Goal: Task Accomplishment & Management: Manage account settings

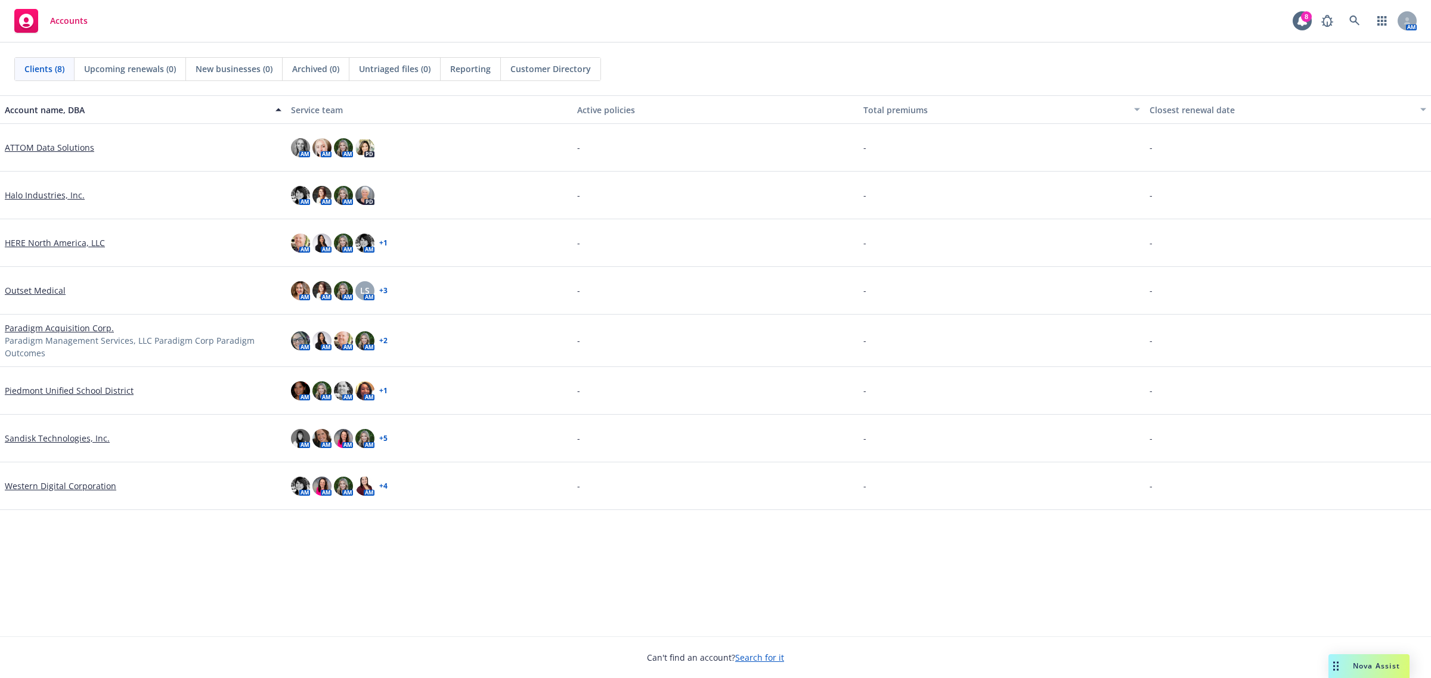
click at [46, 249] on div "HERE North America, LLC" at bounding box center [143, 243] width 286 height 48
click at [48, 243] on link "HERE North America, LLC" at bounding box center [55, 243] width 100 height 13
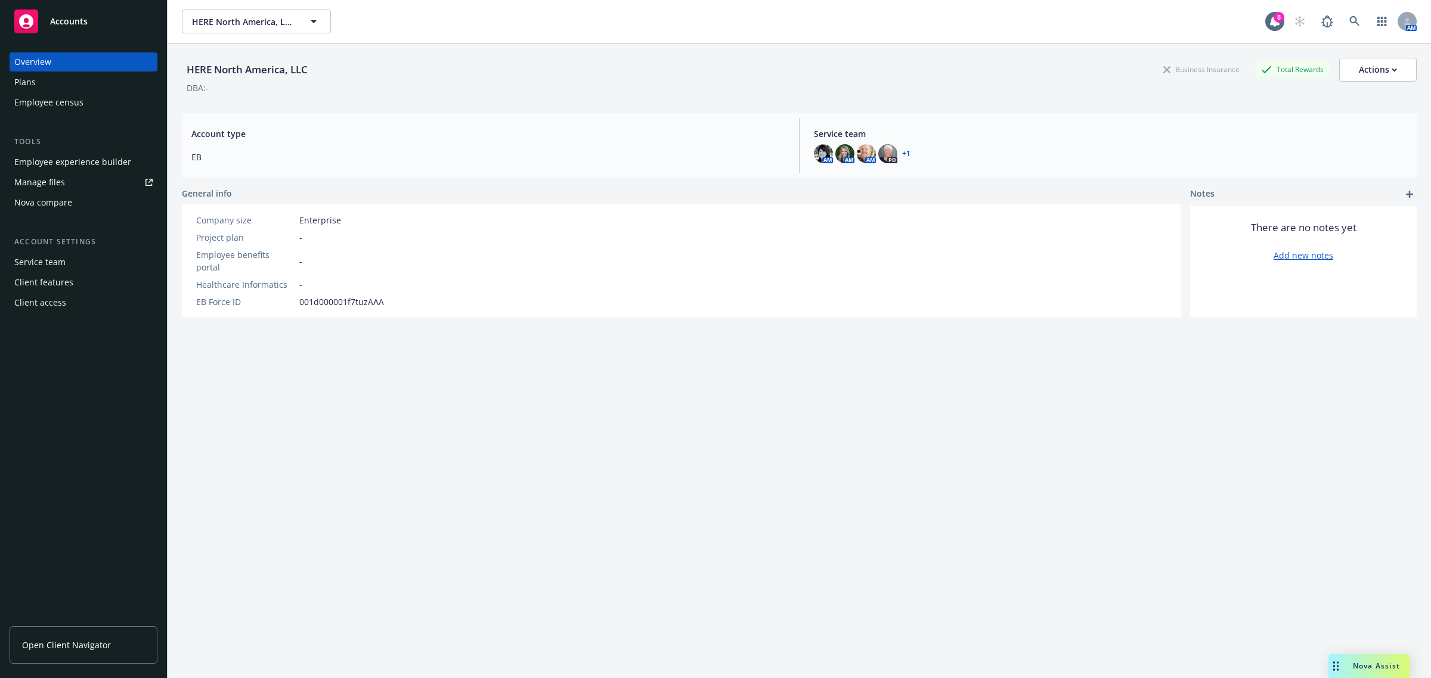
click at [67, 185] on link "Manage files" at bounding box center [84, 182] width 148 height 19
click at [76, 85] on div "Plans" at bounding box center [83, 82] width 138 height 19
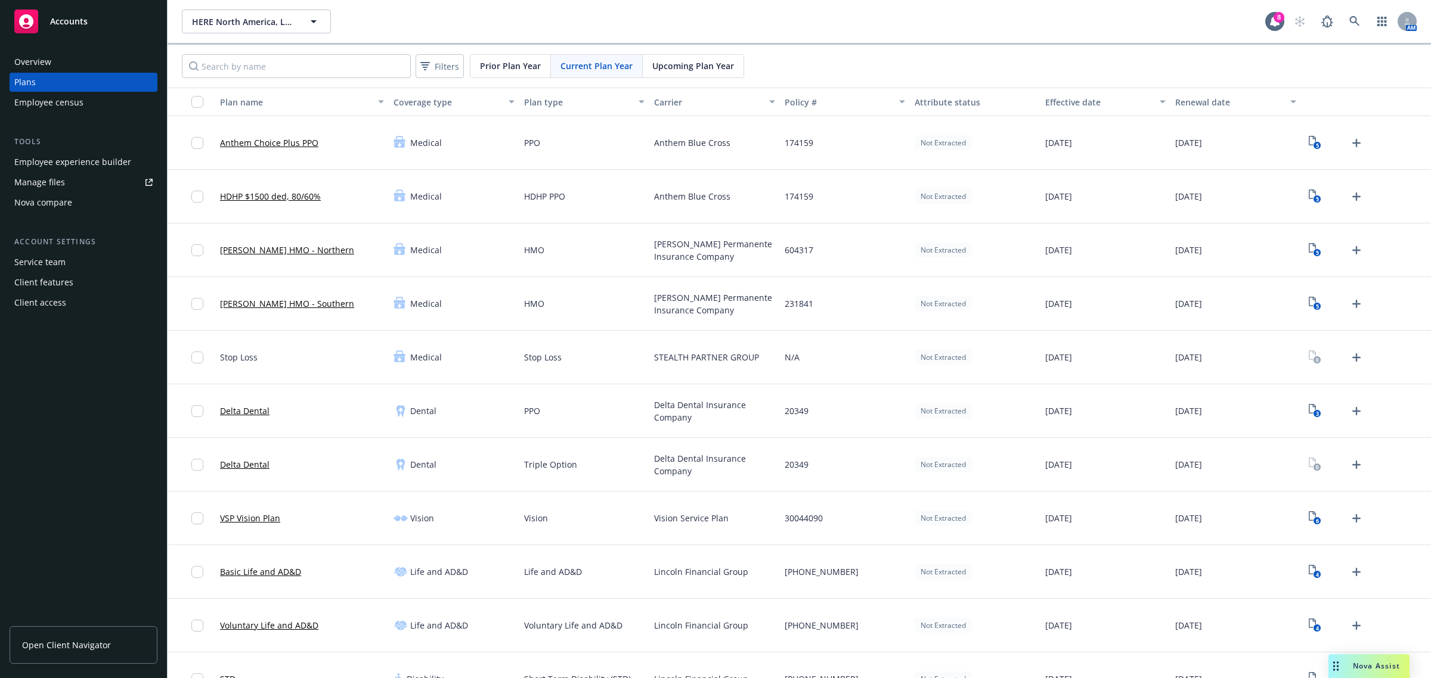
click at [690, 57] on div "Upcoming Plan Year" at bounding box center [693, 66] width 101 height 23
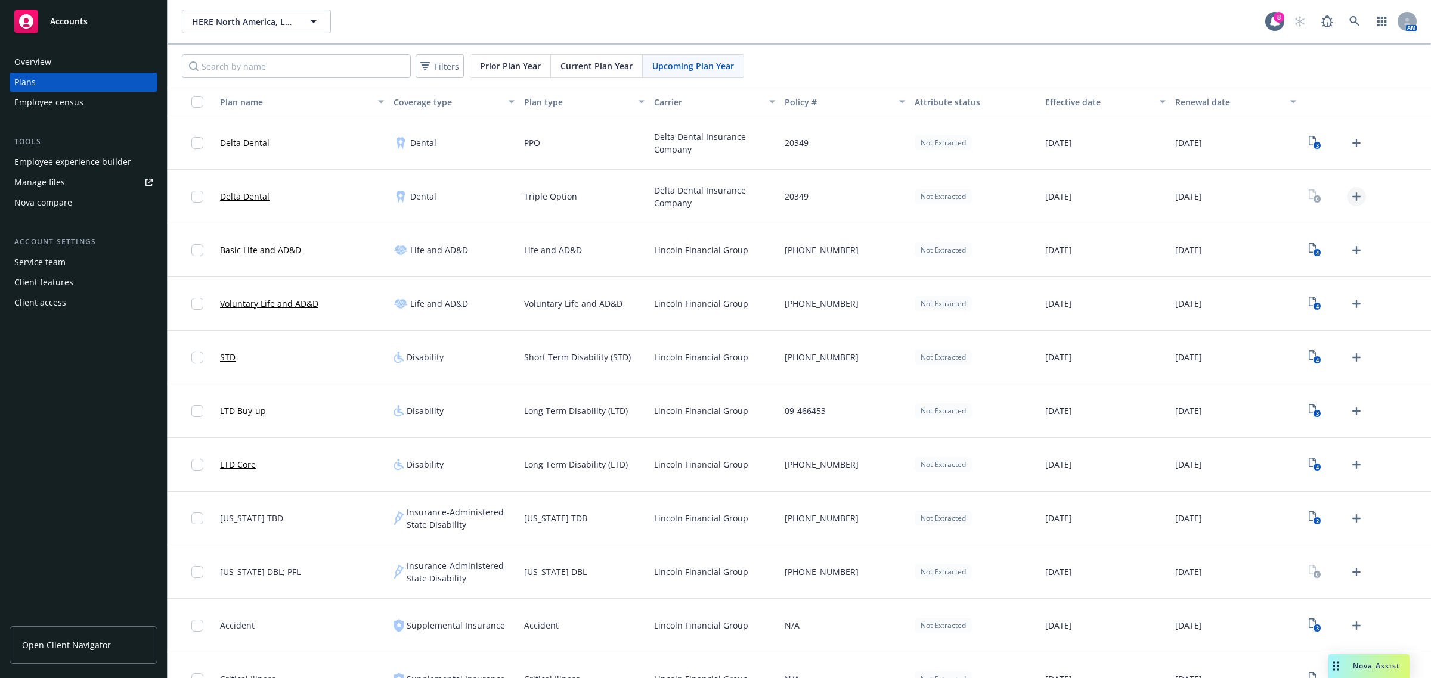
click at [1352, 197] on icon "Upload Plan Documents" at bounding box center [1356, 197] width 8 height 8
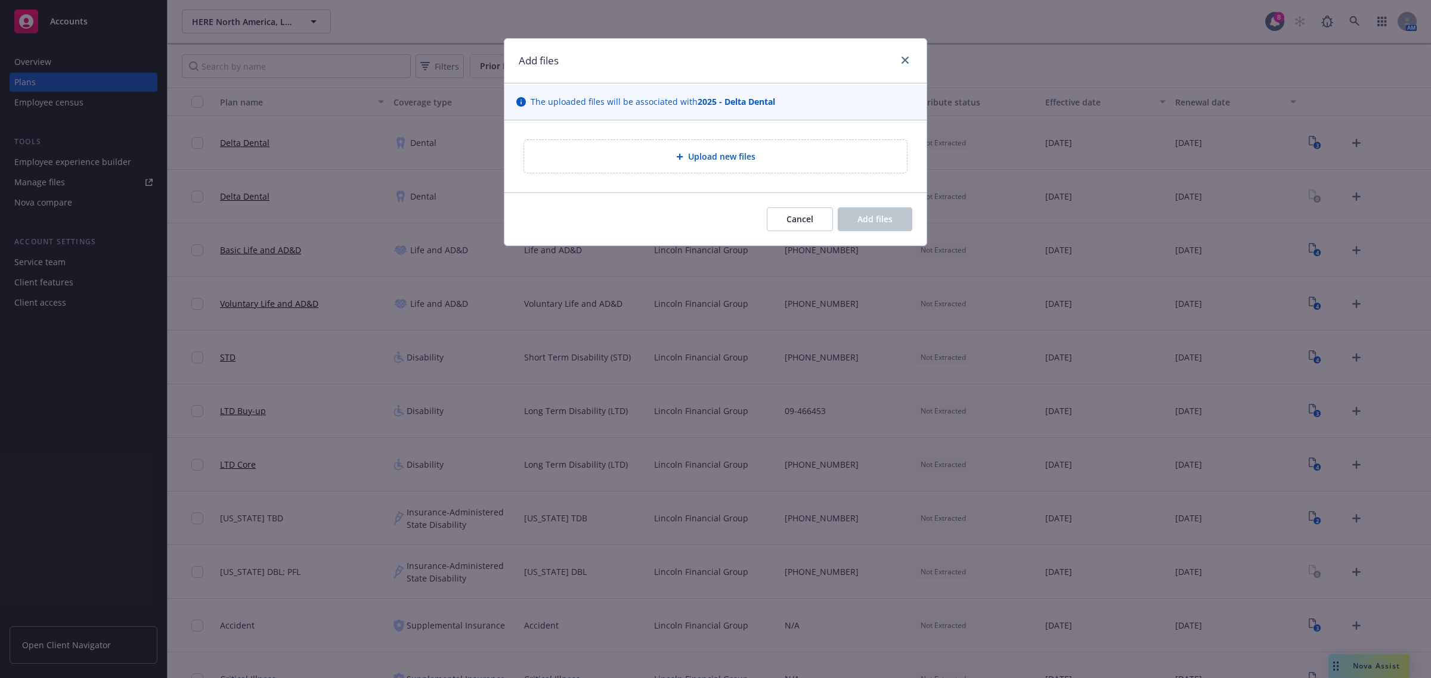
click at [770, 155] on div "Upload new files" at bounding box center [716, 157] width 364 height 14
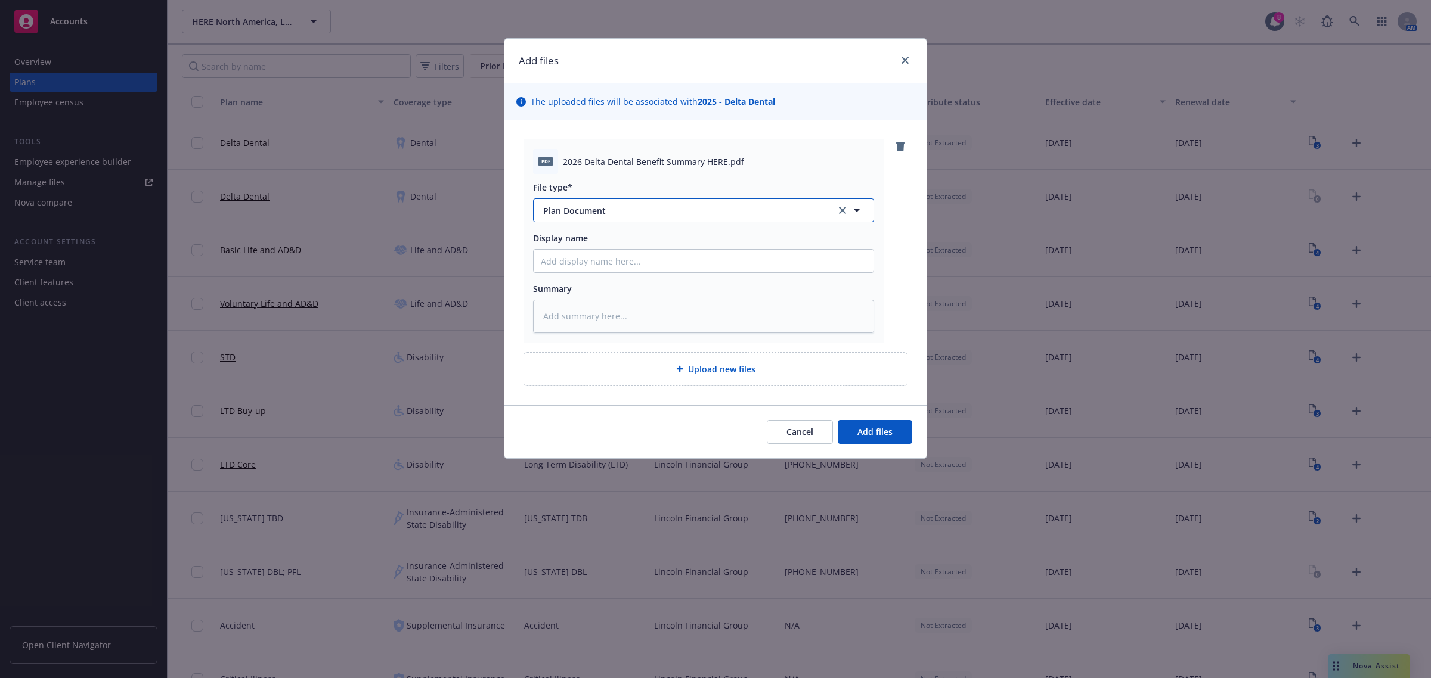
click at [633, 219] on button "Plan Document" at bounding box center [703, 211] width 341 height 24
click at [627, 239] on div "Plan Document" at bounding box center [704, 243] width 326 height 17
click at [883, 431] on span "Add files" at bounding box center [874, 431] width 35 height 11
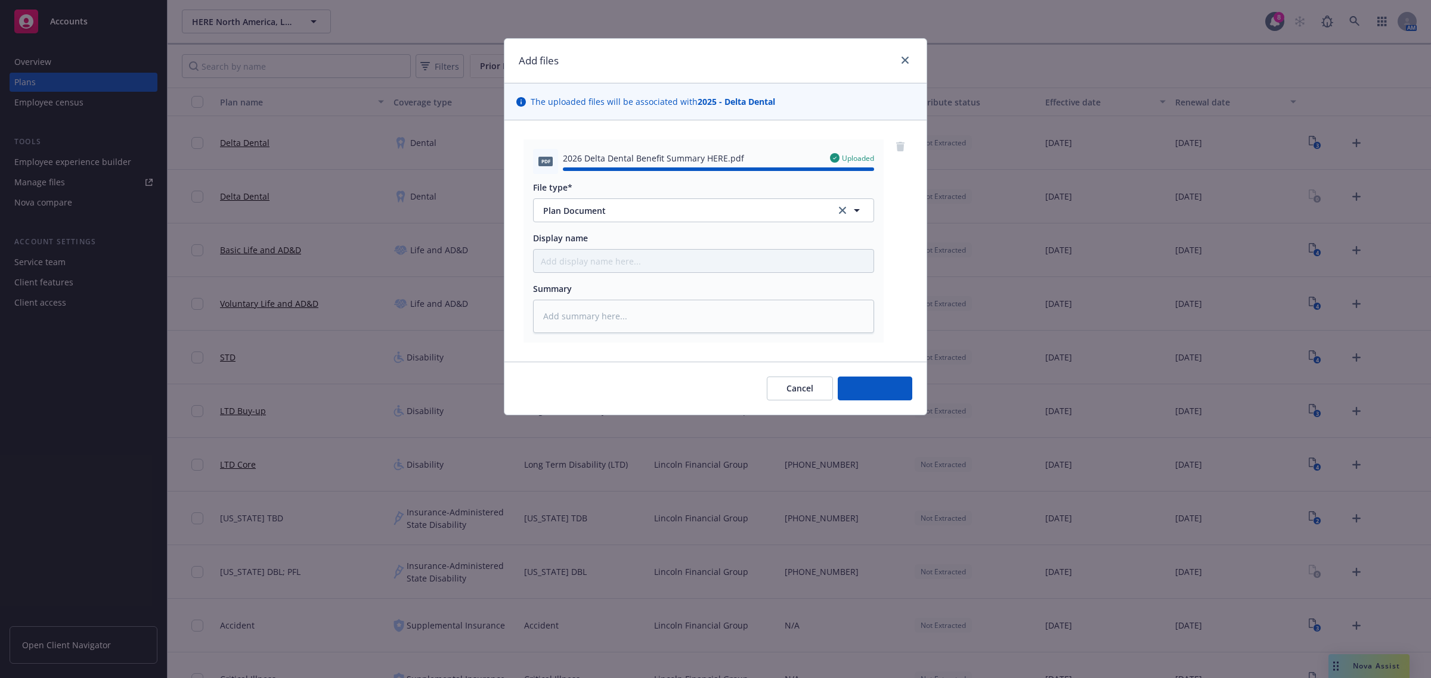
type textarea "x"
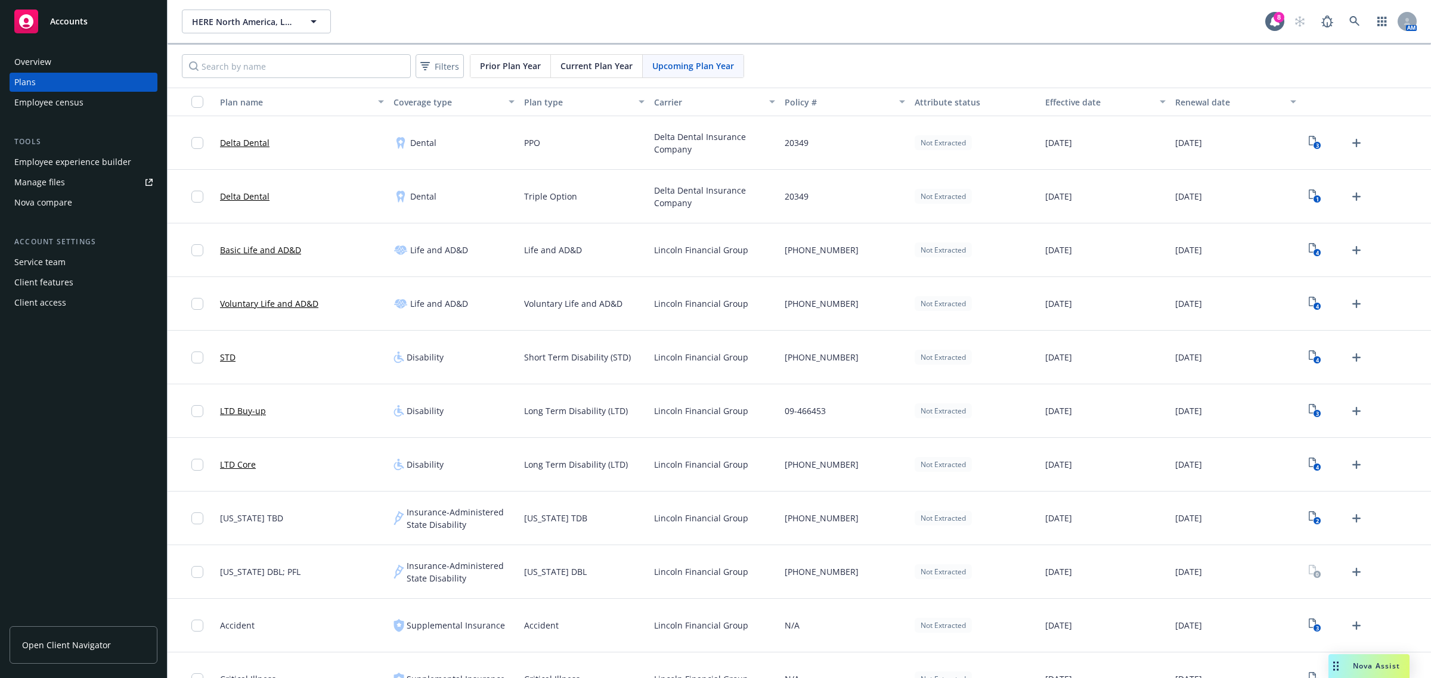
click at [605, 73] on div "Current Plan Year" at bounding box center [597, 66] width 92 height 23
